Goal: Information Seeking & Learning: Check status

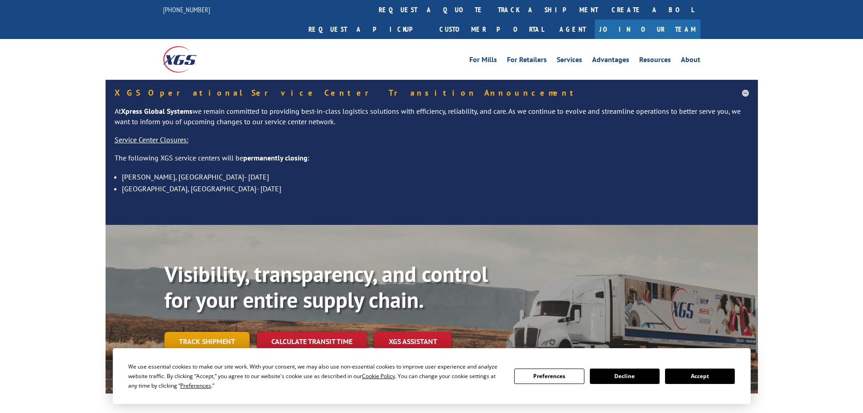
click at [226, 332] on link "Track shipment" at bounding box center [206, 341] width 85 height 19
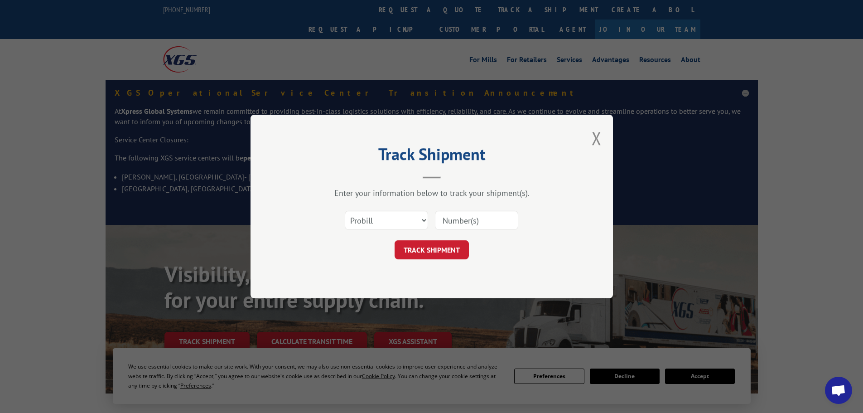
click at [458, 220] on input at bounding box center [476, 220] width 83 height 19
paste input "17467019"
type input "17467019"
click at [439, 248] on button "TRACK SHIPMENT" at bounding box center [432, 249] width 74 height 19
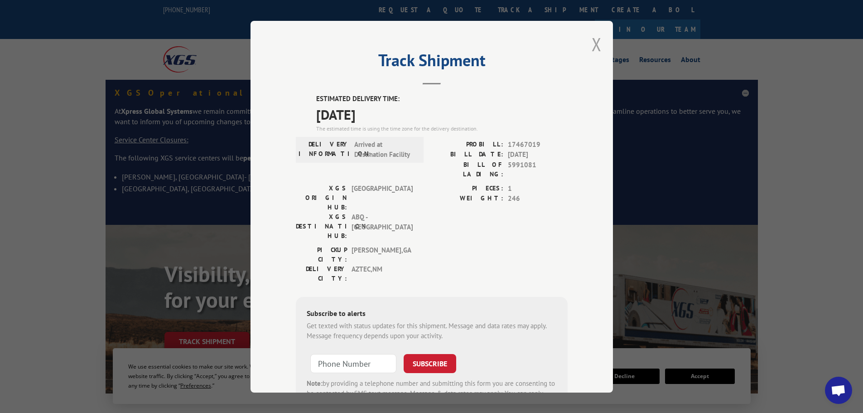
click at [596, 37] on button "Close modal" at bounding box center [597, 44] width 10 height 24
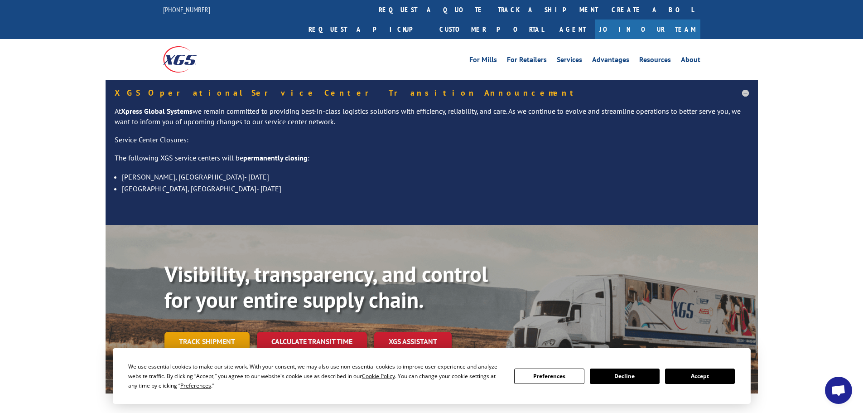
click at [208, 332] on link "Track shipment" at bounding box center [206, 341] width 85 height 19
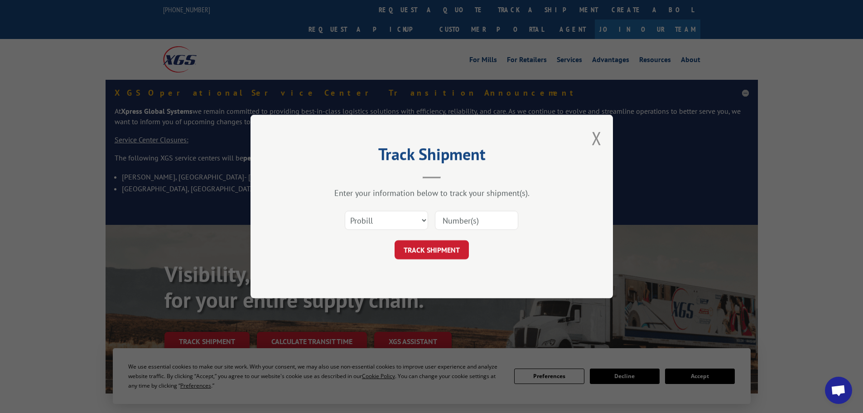
click at [447, 218] on input at bounding box center [476, 220] width 83 height 19
paste input "17463753"
type input "17463753"
click at [435, 246] on button "TRACK SHIPMENT" at bounding box center [432, 249] width 74 height 19
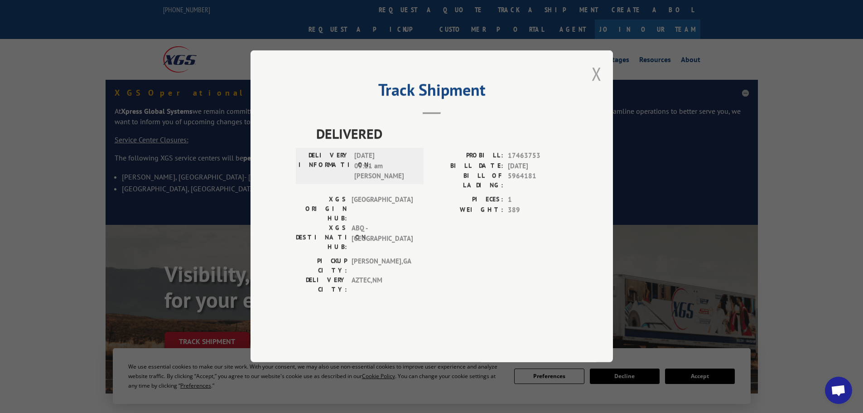
click at [593, 86] on button "Close modal" at bounding box center [597, 74] width 10 height 24
